Goal: Task Accomplishment & Management: Manage account settings

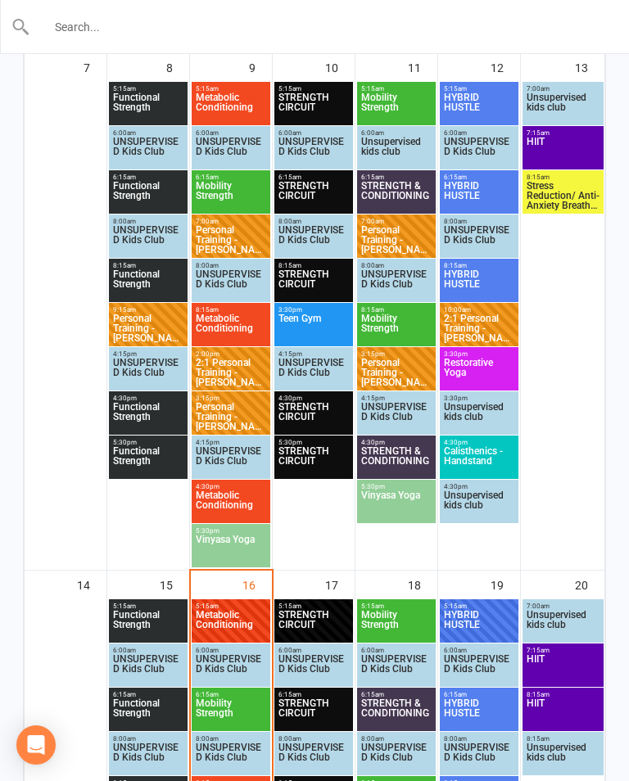
scroll to position [826, 0]
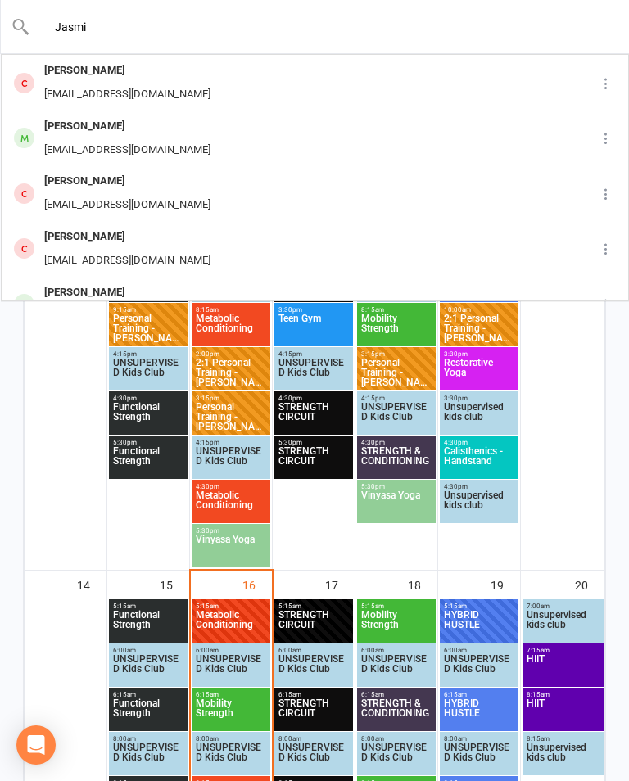
type input "Jasmi"
click at [230, 140] on div "Jasmine English [EMAIL_ADDRESS][DOMAIN_NAME]" at bounding box center [274, 138] width 544 height 54
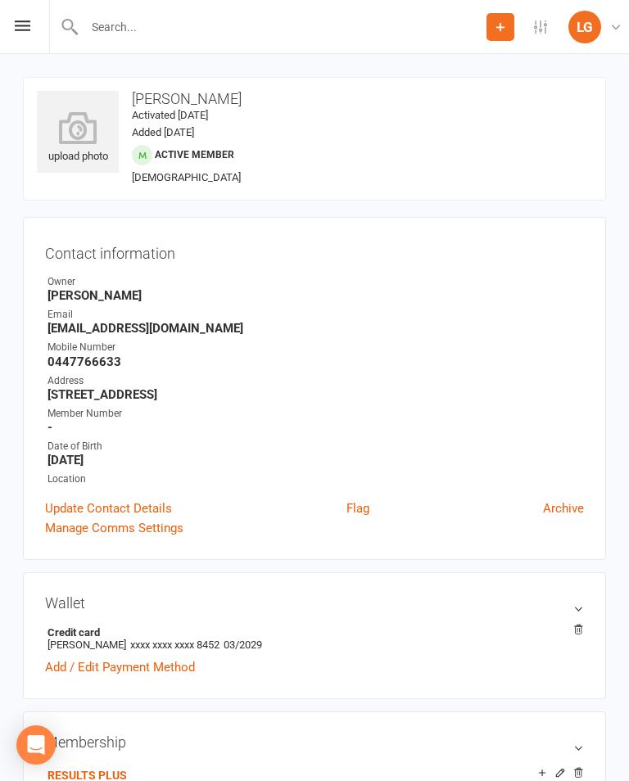
click at [18, 43] on div "Prospect Member Non-attending contact Class / event Appointment Task Membership…" at bounding box center [314, 27] width 629 height 54
click at [30, 22] on div "Prospect Member Non-attending contact Class / event Appointment Task Membership…" at bounding box center [314, 27] width 629 height 54
click at [4, 25] on div "Prospect Member Non-attending contact Class / event Appointment Task Membership…" at bounding box center [314, 27] width 629 height 54
click at [27, 23] on icon at bounding box center [23, 25] width 16 height 11
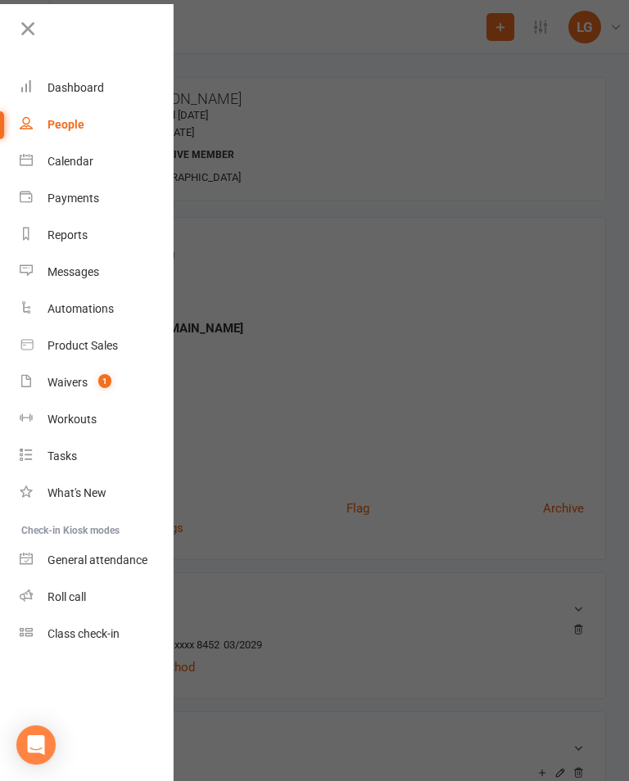
click at [97, 165] on link "Calendar" at bounding box center [97, 161] width 155 height 37
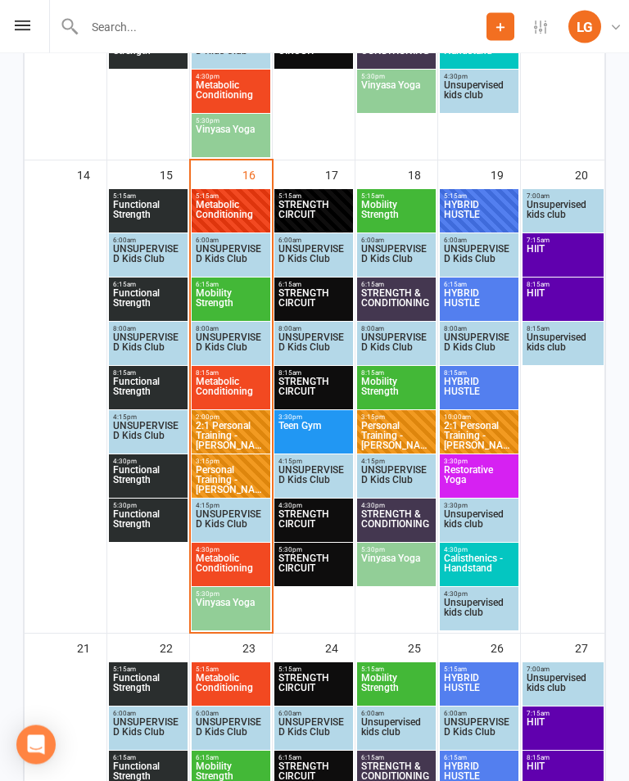
scroll to position [1234, 0]
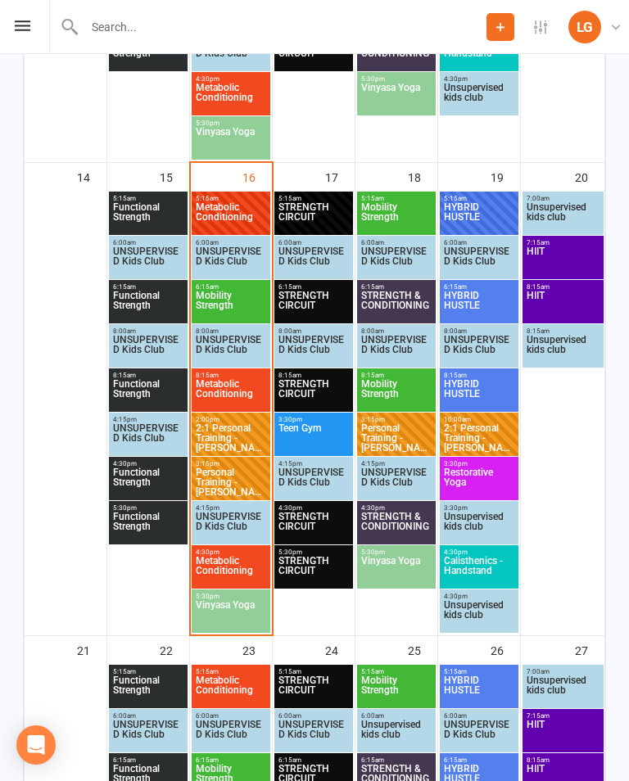
click at [220, 483] on span "Personal Training - [PERSON_NAME]" at bounding box center [231, 482] width 72 height 29
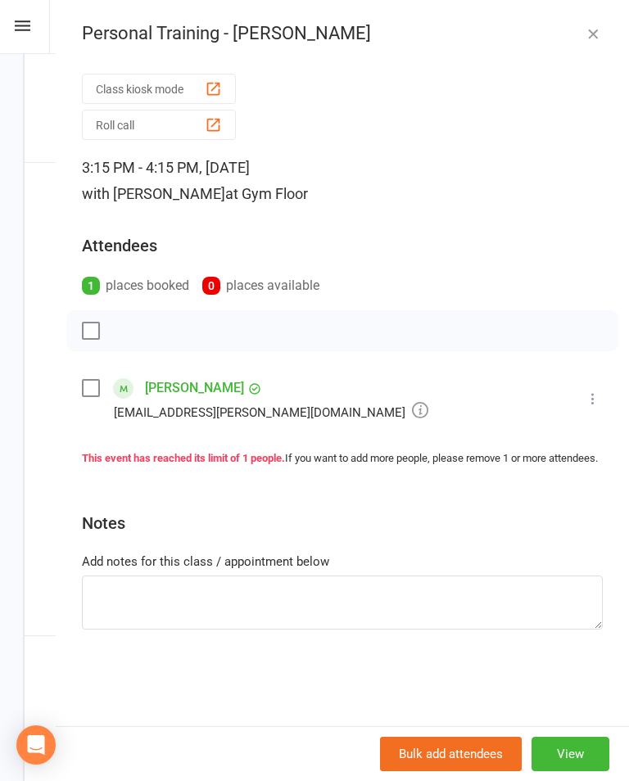
click at [595, 401] on icon at bounding box center [593, 399] width 16 height 16
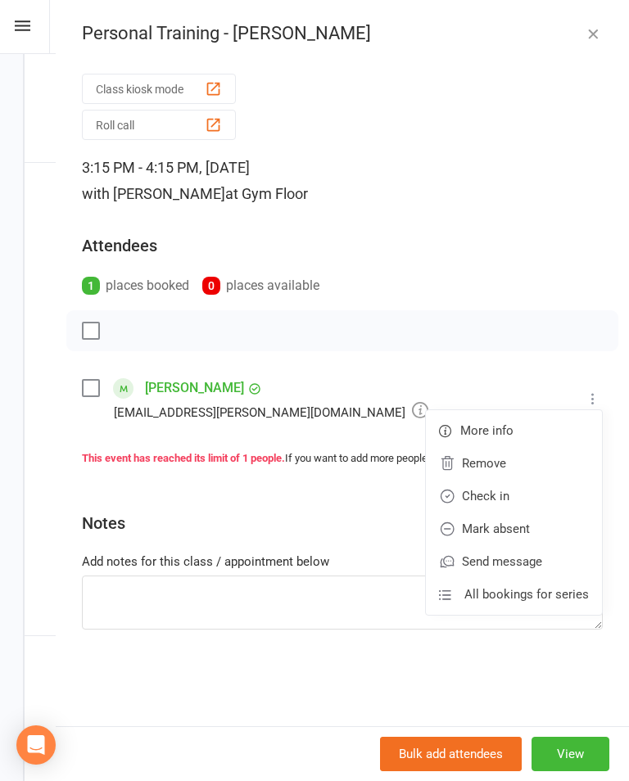
click at [519, 494] on link "Check in" at bounding box center [514, 496] width 176 height 33
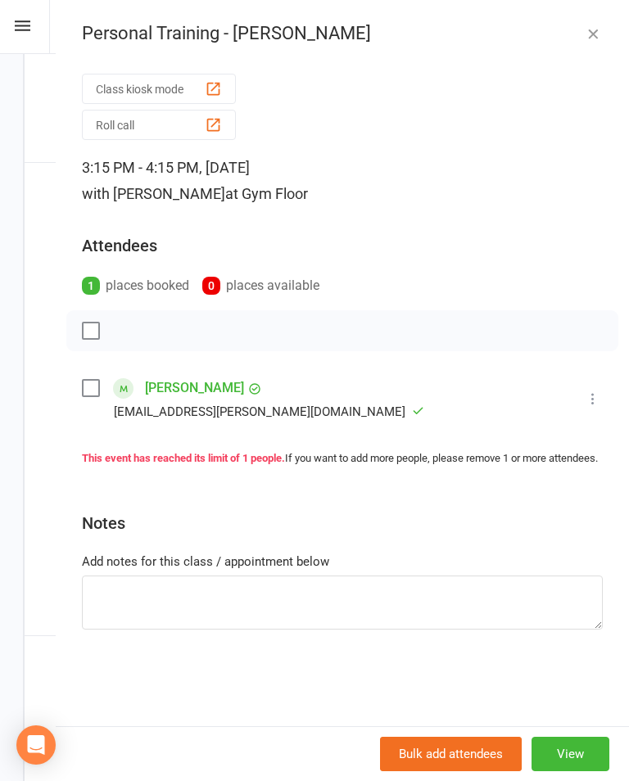
click at [592, 35] on icon "button" at bounding box center [593, 33] width 16 height 16
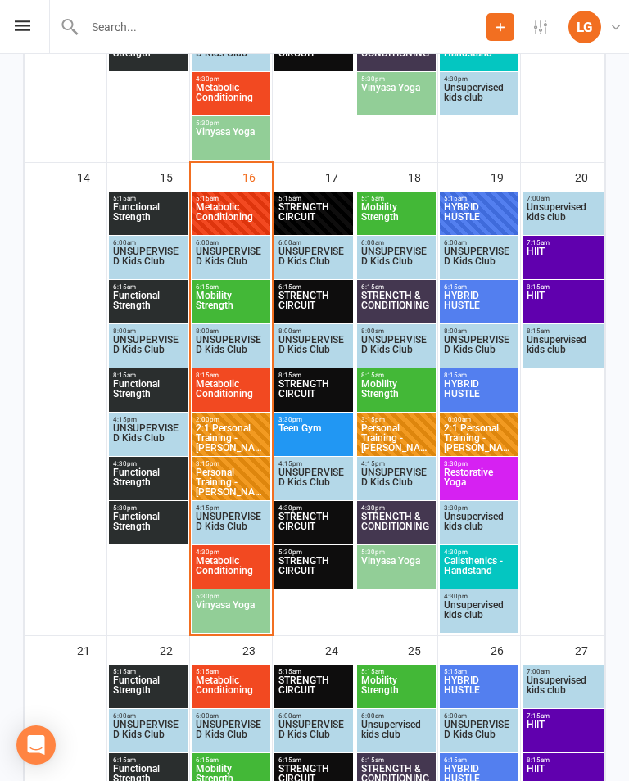
click at [232, 553] on span "4:30pm - 5:15pm" at bounding box center [231, 552] width 72 height 7
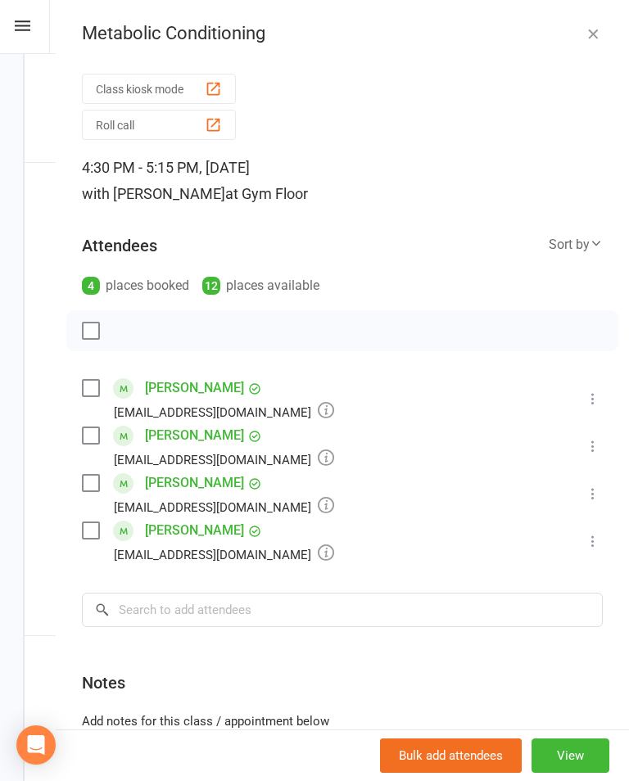
click at [591, 26] on icon "button" at bounding box center [593, 33] width 16 height 16
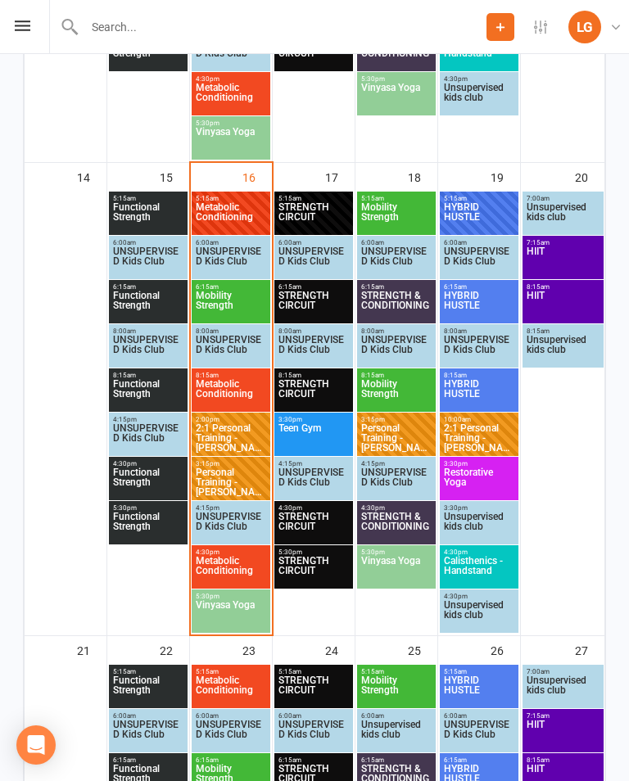
click at [233, 580] on span "Metabolic Conditioning" at bounding box center [231, 570] width 72 height 29
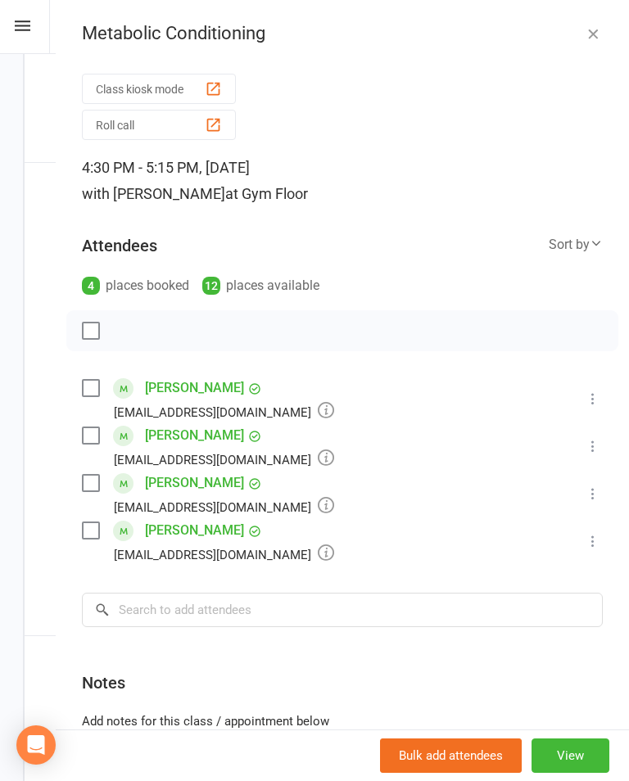
click at [591, 29] on icon "button" at bounding box center [593, 33] width 16 height 16
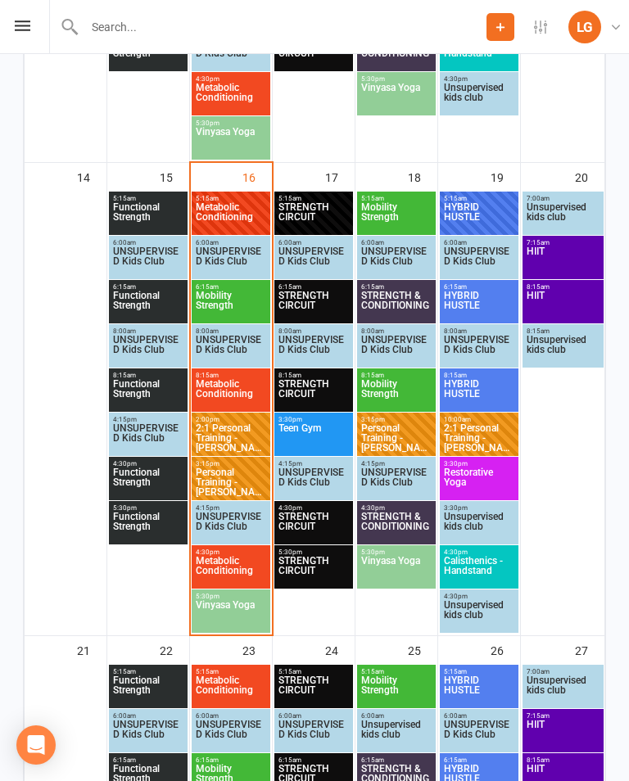
click at [248, 612] on span "Vinyasa Yoga" at bounding box center [231, 614] width 72 height 29
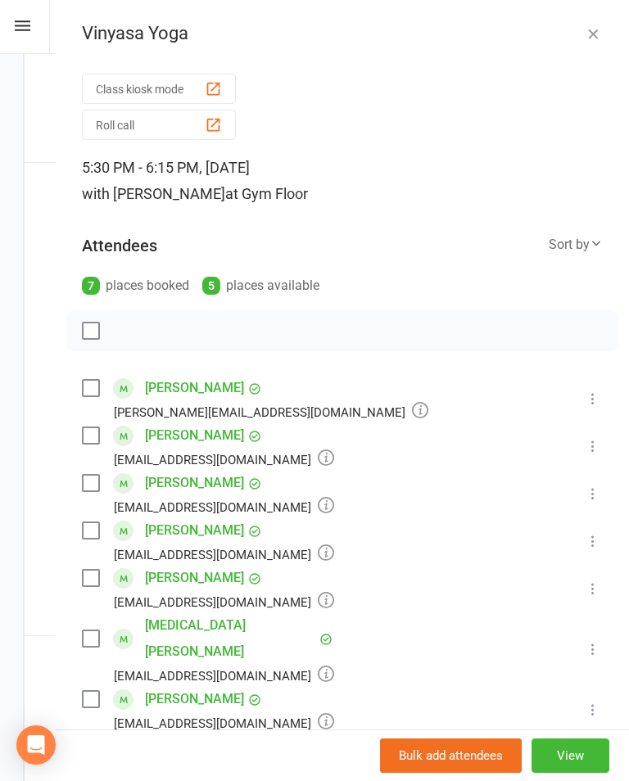
click at [596, 20] on div "Vinyasa Yoga Class kiosk mode Roll call 5:30 PM - 6:15 PM, [DATE] with [PERSON_…" at bounding box center [342, 390] width 573 height 781
click at [586, 48] on div "Vinyasa Yoga Class kiosk mode Roll call 5:30 PM - 6:15 PM, [DATE] with [PERSON_…" at bounding box center [342, 390] width 573 height 781
click at [586, 30] on icon "button" at bounding box center [593, 33] width 16 height 16
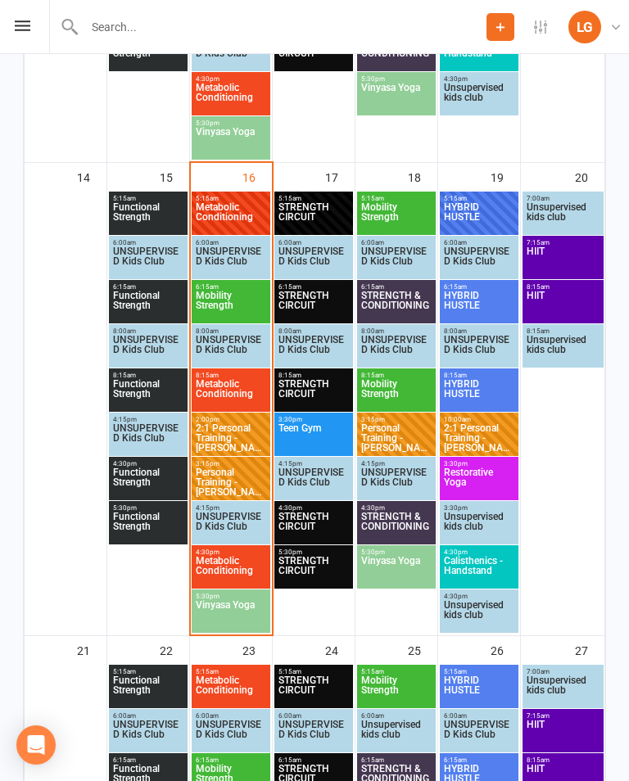
click at [248, 614] on span "Vinyasa Yoga" at bounding box center [231, 614] width 72 height 29
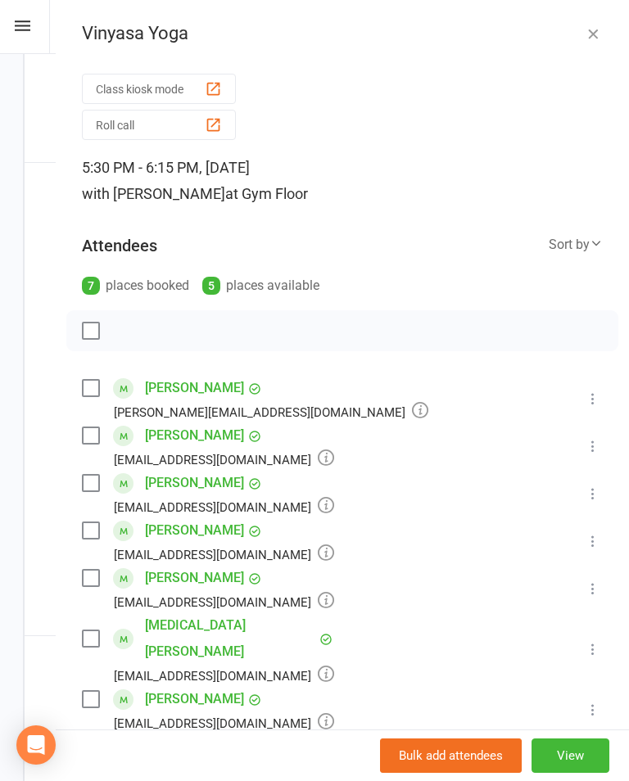
click at [588, 29] on icon "button" at bounding box center [593, 33] width 16 height 16
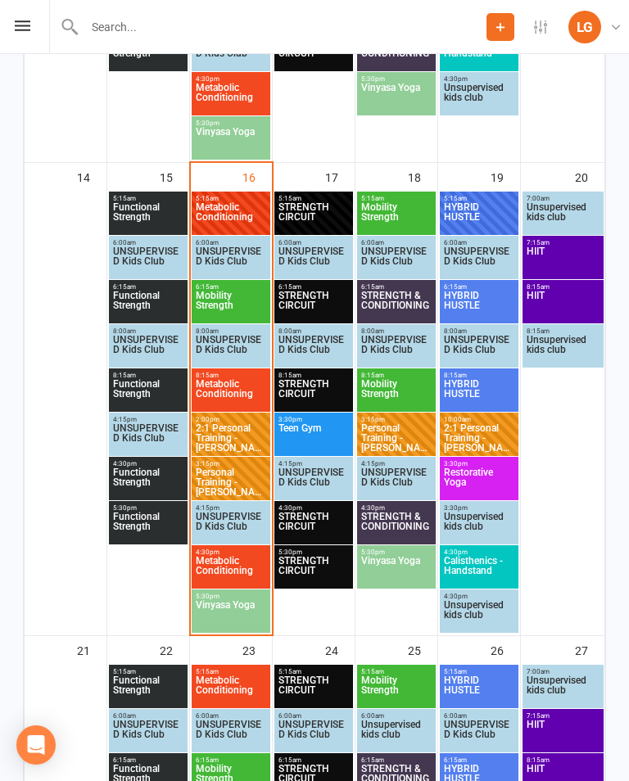
click at [19, 40] on div "Prospect Member Non-attending contact Class / event Appointment Task Membership…" at bounding box center [314, 27] width 629 height 54
click at [22, 21] on icon at bounding box center [23, 25] width 16 height 11
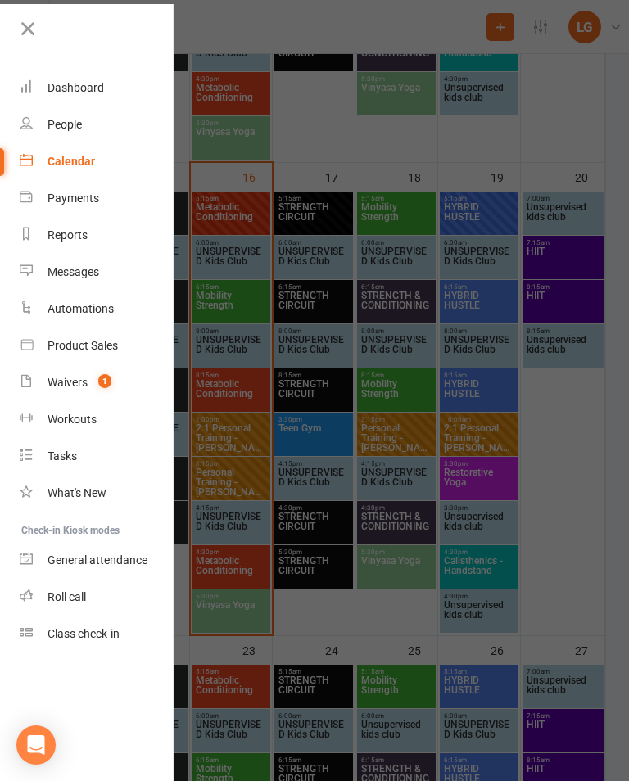
click at [108, 378] on span "1" at bounding box center [104, 381] width 13 height 14
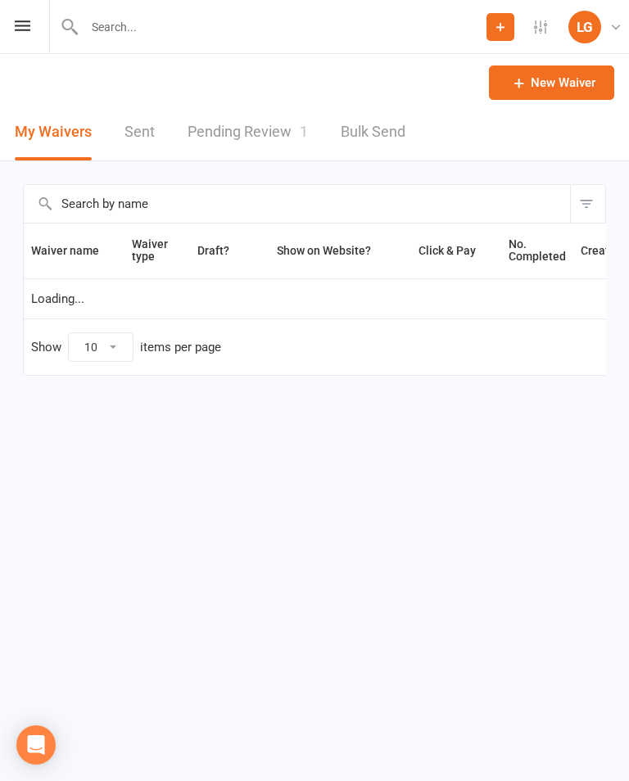
select select "100"
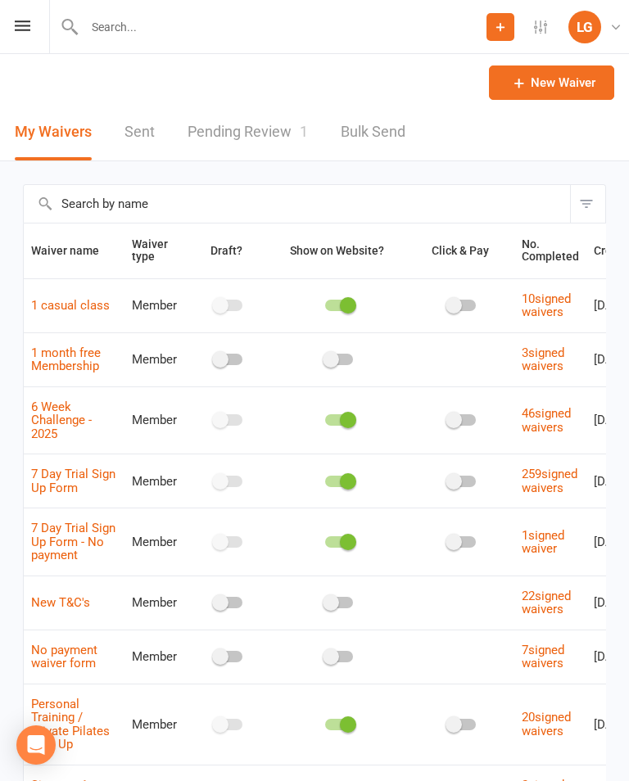
click at [250, 115] on link "Pending Review 1" at bounding box center [248, 132] width 120 height 57
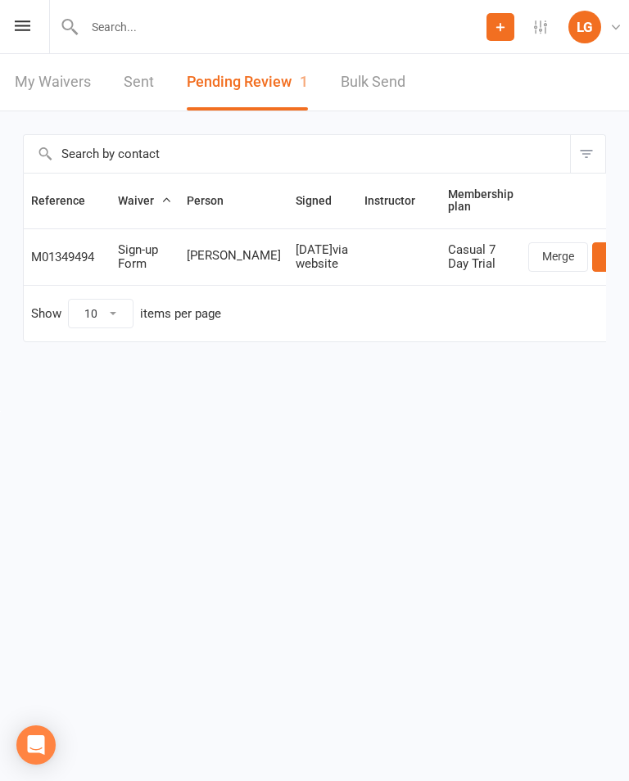
click at [15, 24] on icon at bounding box center [23, 25] width 16 height 11
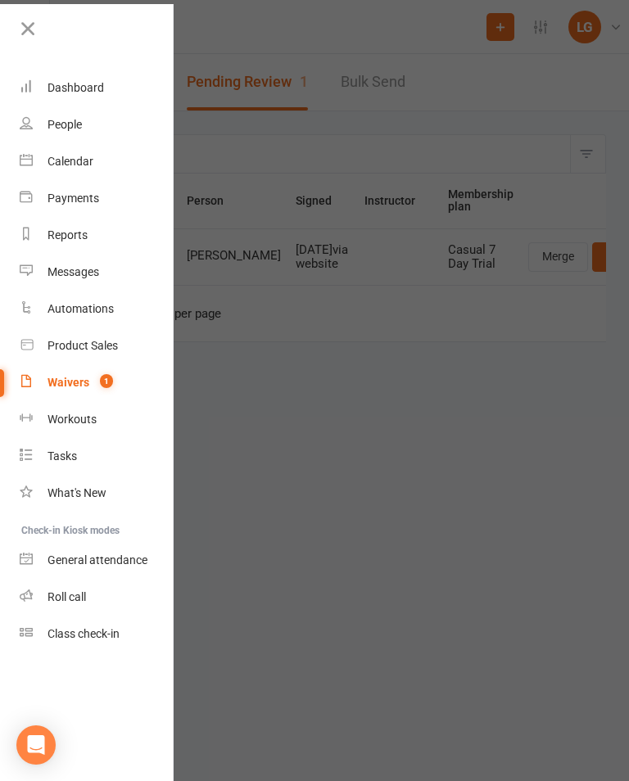
click at [119, 165] on link "Calendar" at bounding box center [97, 161] width 155 height 37
